Goal: Find specific page/section: Find specific page/section

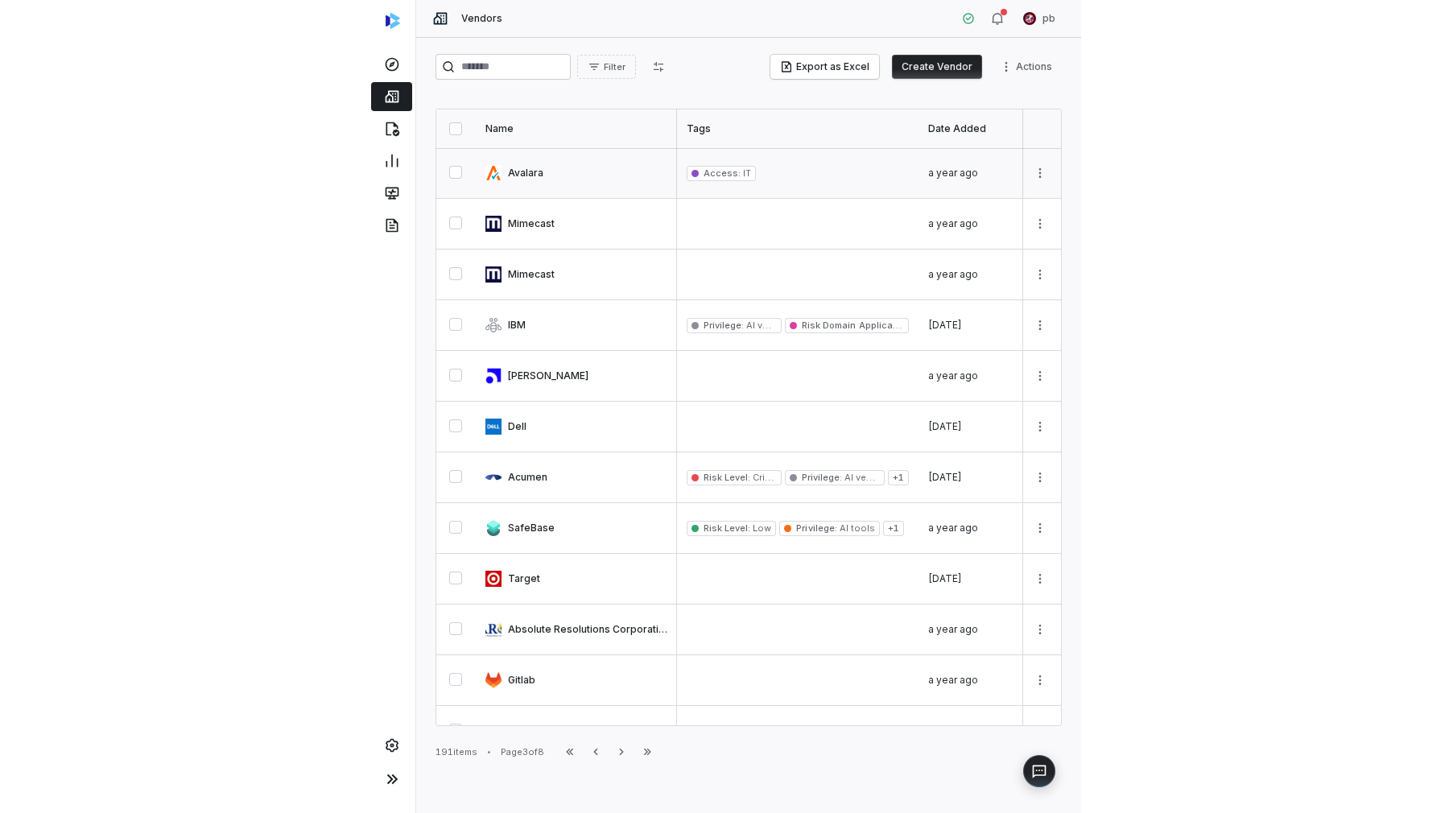
scroll to position [0, 971]
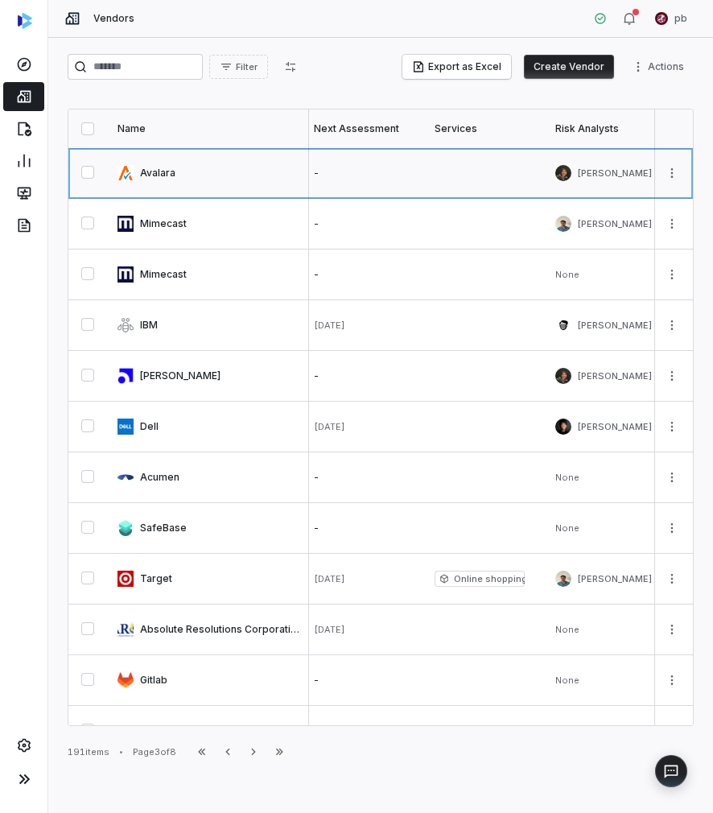
click at [163, 172] on link at bounding box center [208, 173] width 201 height 50
click at [517, 219] on link at bounding box center [485, 224] width 121 height 50
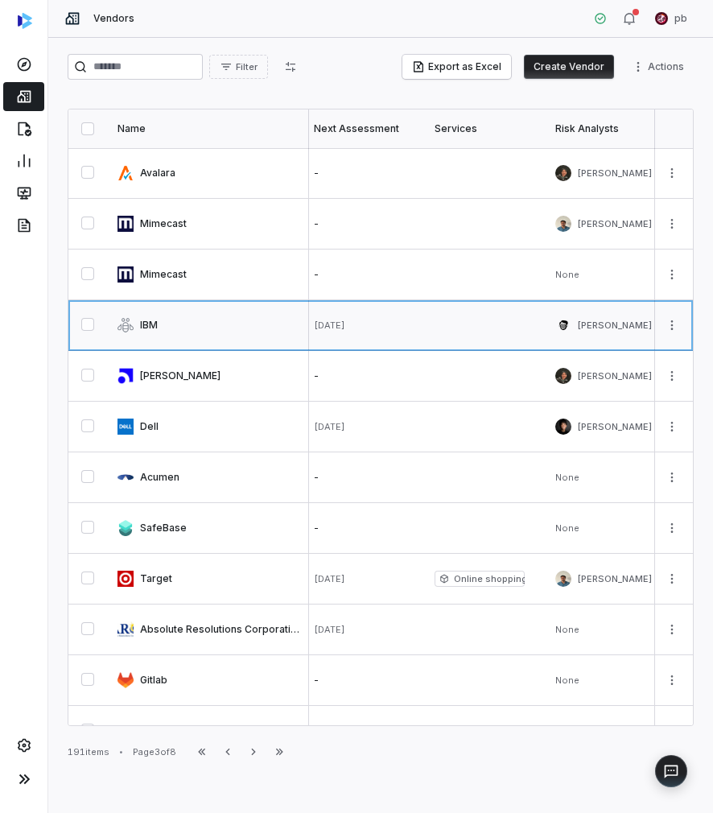
click at [485, 336] on link at bounding box center [485, 325] width 121 height 50
click at [21, 21] on img at bounding box center [25, 21] width 14 height 16
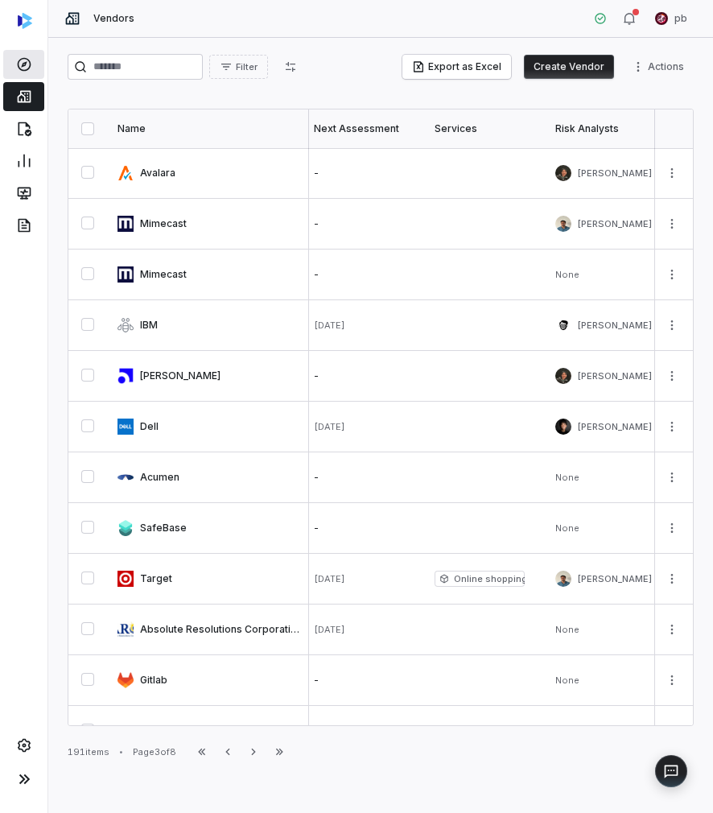
click at [17, 52] on link at bounding box center [23, 64] width 41 height 29
